Goal: Task Accomplishment & Management: Manage account settings

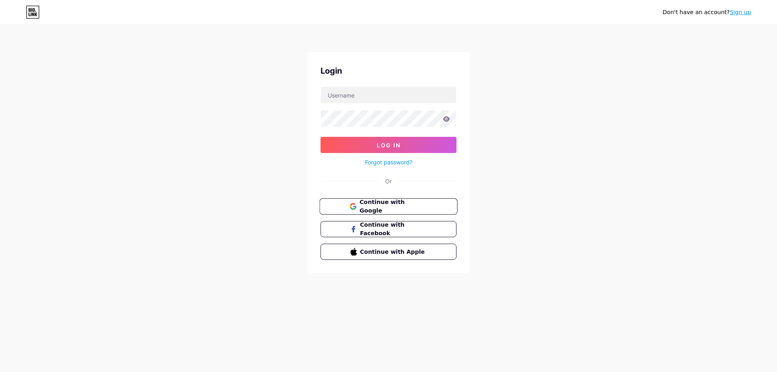
click at [348, 202] on button "Continue with Google" at bounding box center [388, 206] width 138 height 17
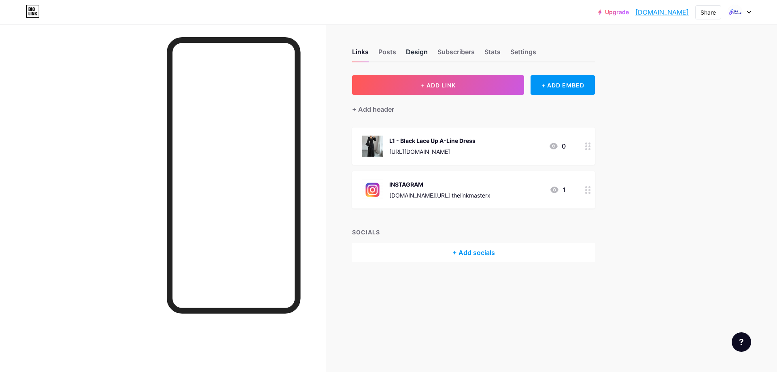
click at [412, 51] on div "Design" at bounding box center [417, 54] width 22 height 15
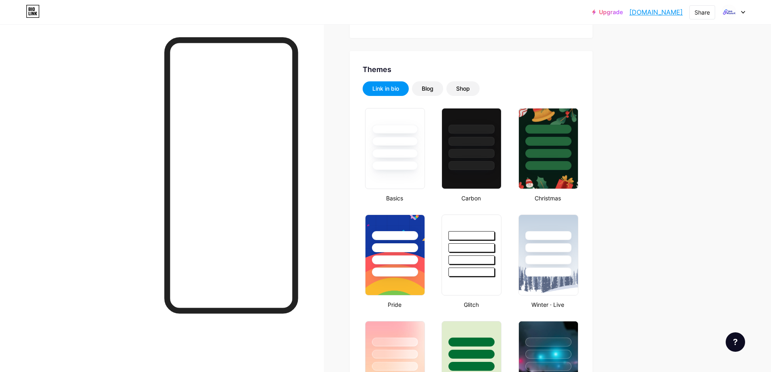
scroll to position [81, 0]
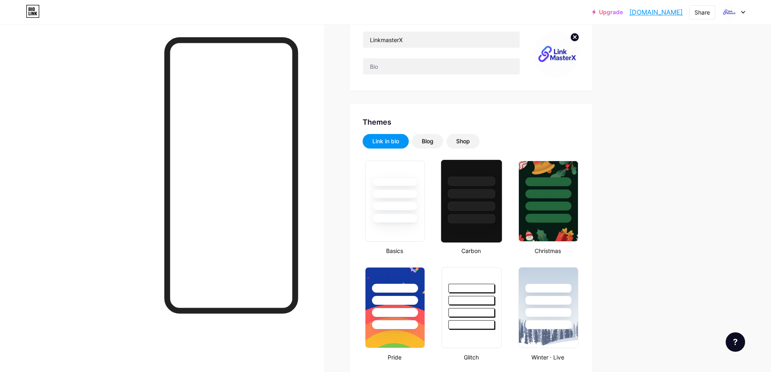
click at [468, 176] on div at bounding box center [471, 180] width 47 height 9
click at [470, 189] on div at bounding box center [471, 192] width 58 height 62
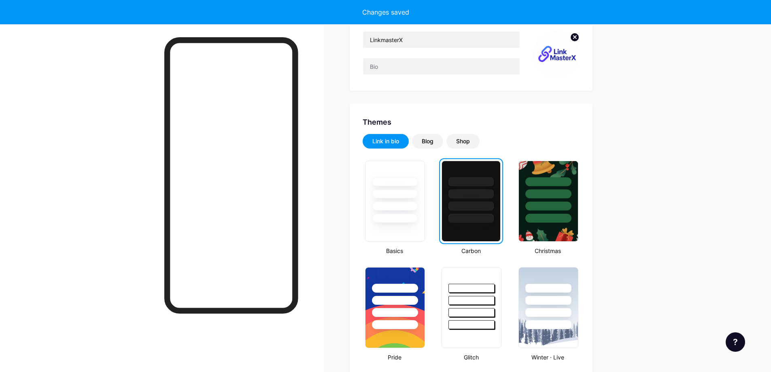
click at [468, 189] on div at bounding box center [471, 192] width 58 height 62
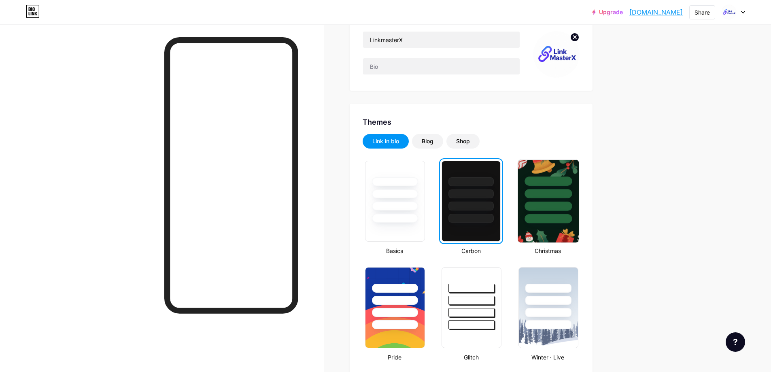
click at [543, 185] on div at bounding box center [547, 180] width 47 height 9
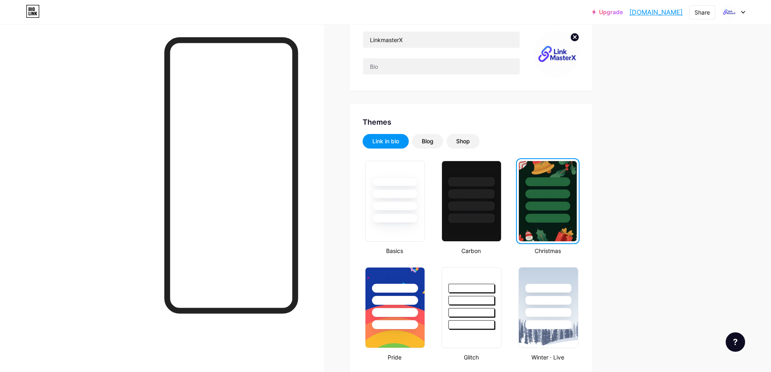
click at [533, 189] on div at bounding box center [547, 193] width 45 height 9
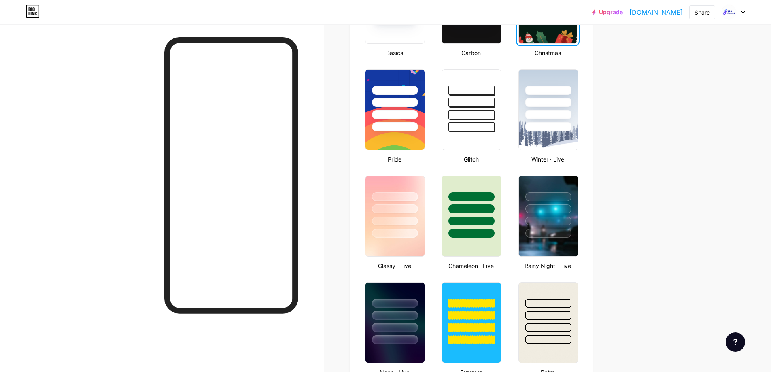
scroll to position [283, 0]
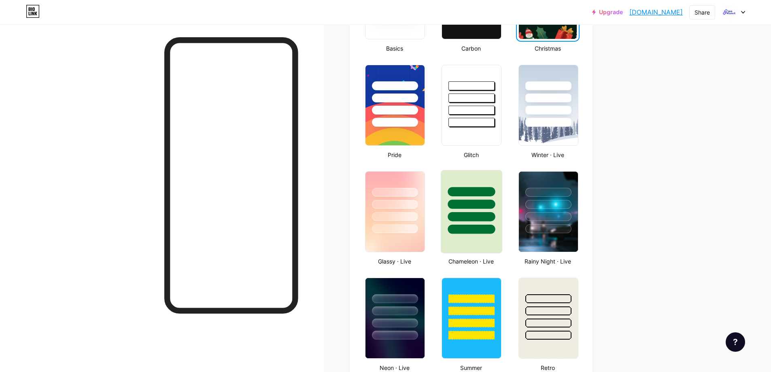
click at [490, 215] on div at bounding box center [471, 216] width 47 height 9
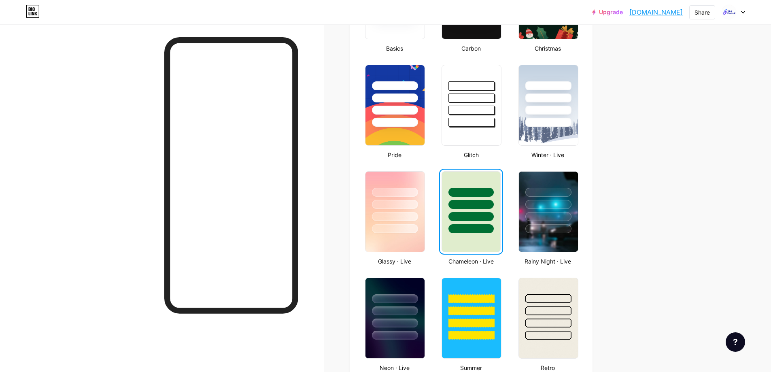
click at [490, 214] on div at bounding box center [470, 216] width 45 height 9
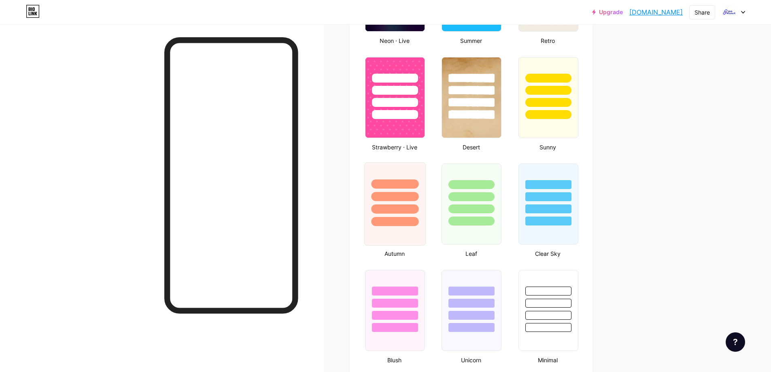
scroll to position [647, 0]
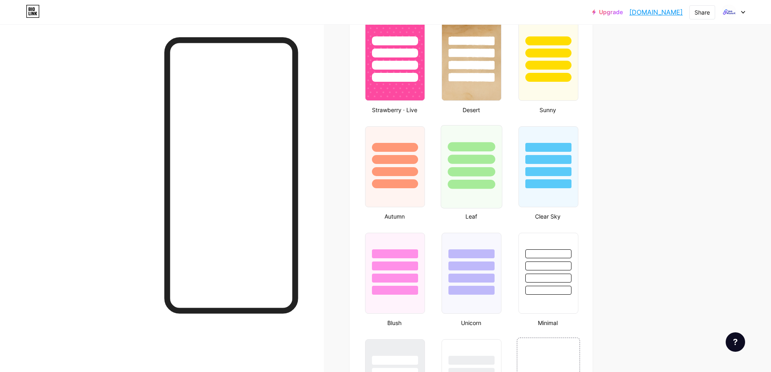
click at [462, 183] on div at bounding box center [471, 184] width 47 height 9
click at [554, 259] on div at bounding box center [548, 264] width 61 height 64
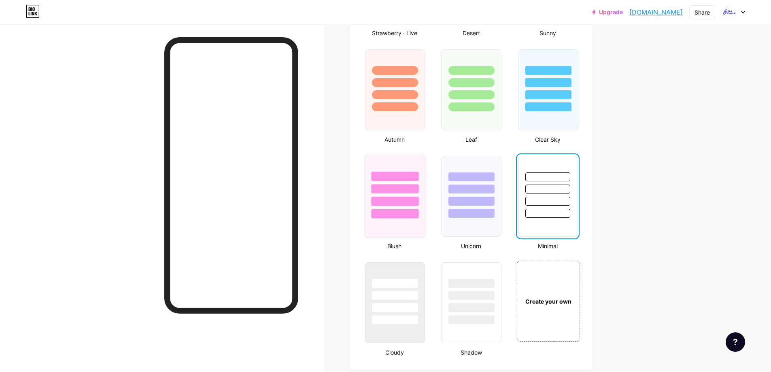
scroll to position [728, 0]
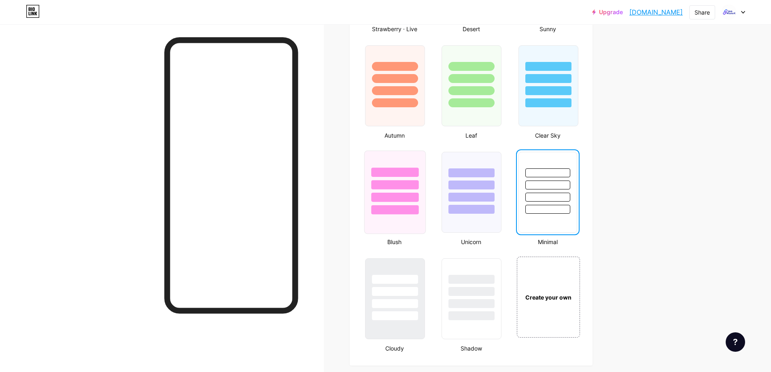
click at [408, 206] on div at bounding box center [394, 209] width 47 height 9
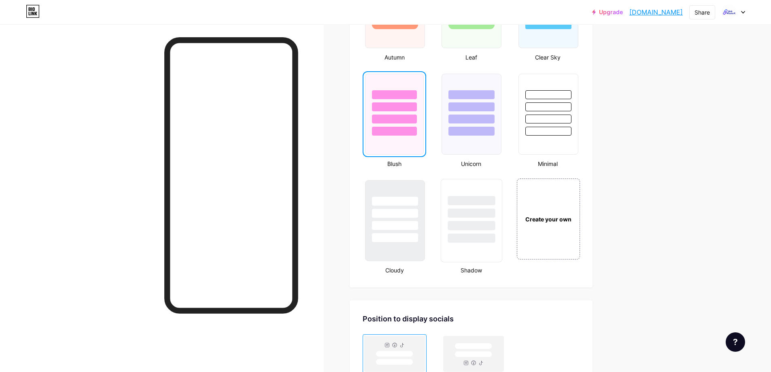
scroll to position [803, 0]
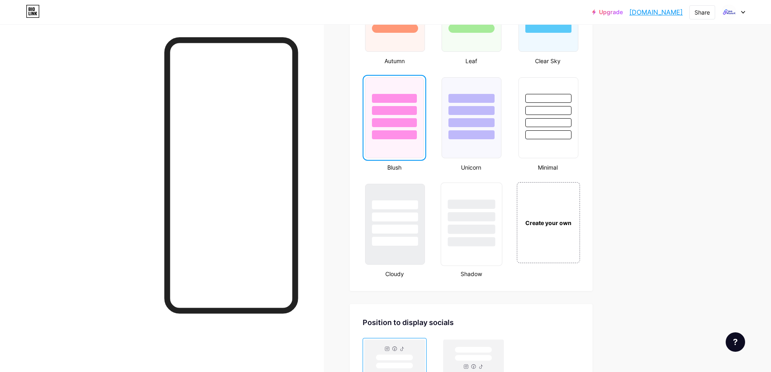
click at [469, 223] on div at bounding box center [471, 215] width 61 height 64
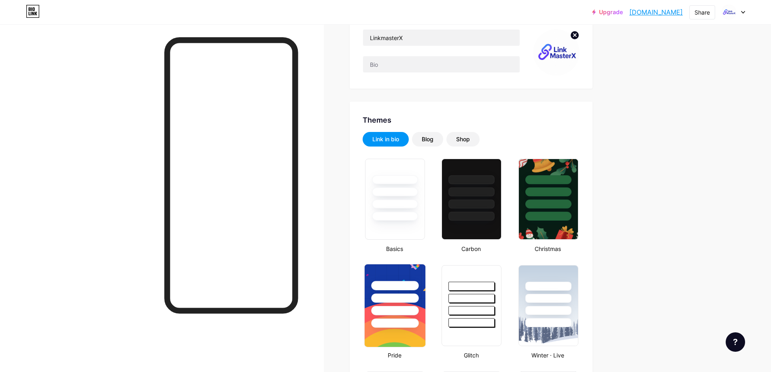
scroll to position [74, 0]
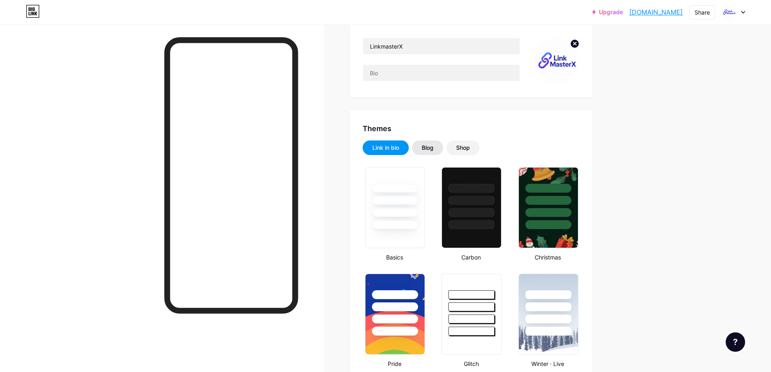
click at [433, 146] on div "Blog" at bounding box center [428, 148] width 12 height 8
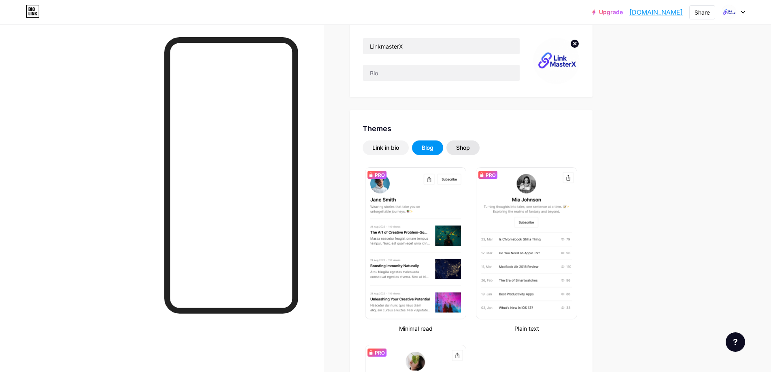
click at [450, 144] on div "Shop" at bounding box center [462, 147] width 33 height 15
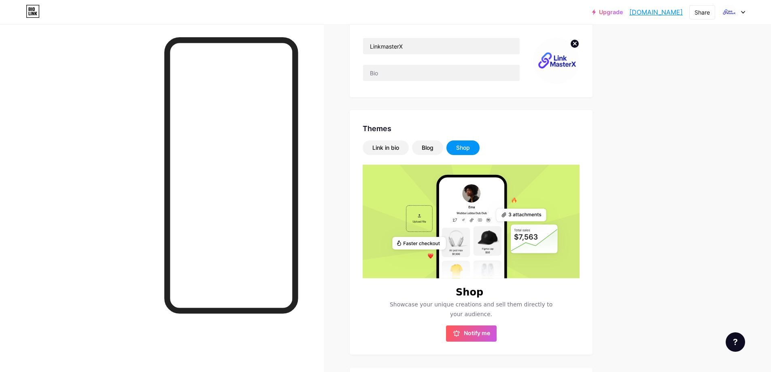
click at [460, 143] on div "Shop" at bounding box center [462, 147] width 33 height 15
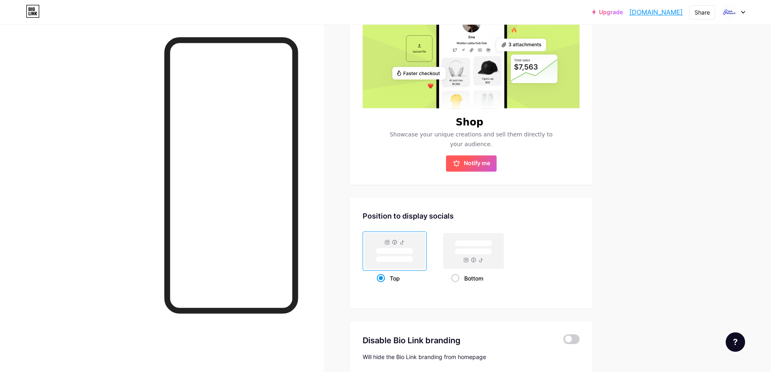
scroll to position [196, 0]
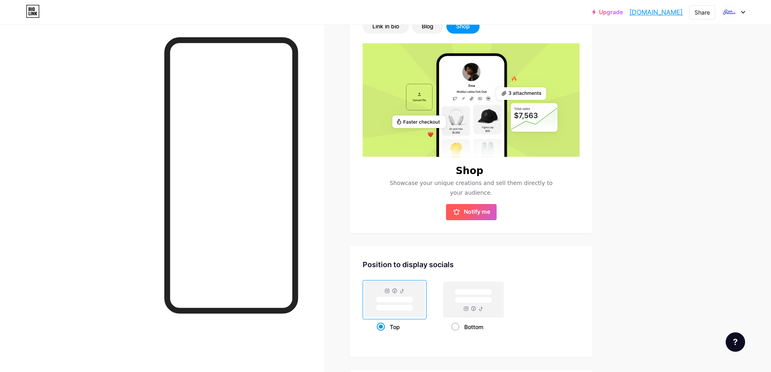
click at [469, 208] on span "Notify me" at bounding box center [477, 212] width 26 height 8
drag, startPoint x: 621, startPoint y: 12, endPoint x: 660, endPoint y: 17, distance: 39.2
click at [660, 17] on div "Upgrade [DOMAIN_NAME]... [DOMAIN_NAME]" at bounding box center [637, 12] width 91 height 15
copy link "linkmasterx"
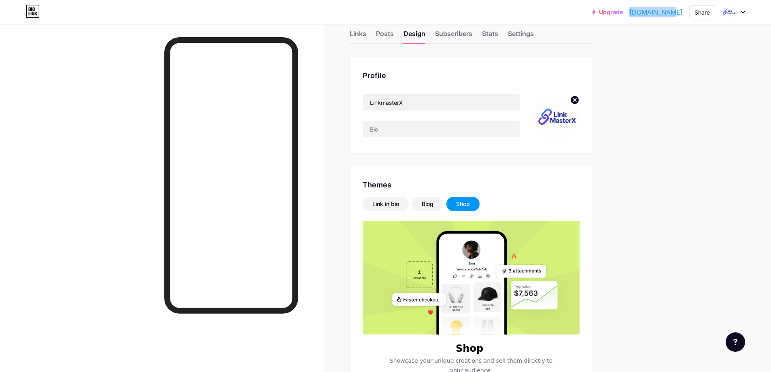
scroll to position [0, 0]
